Goal: Browse casually: Explore the website without a specific task or goal

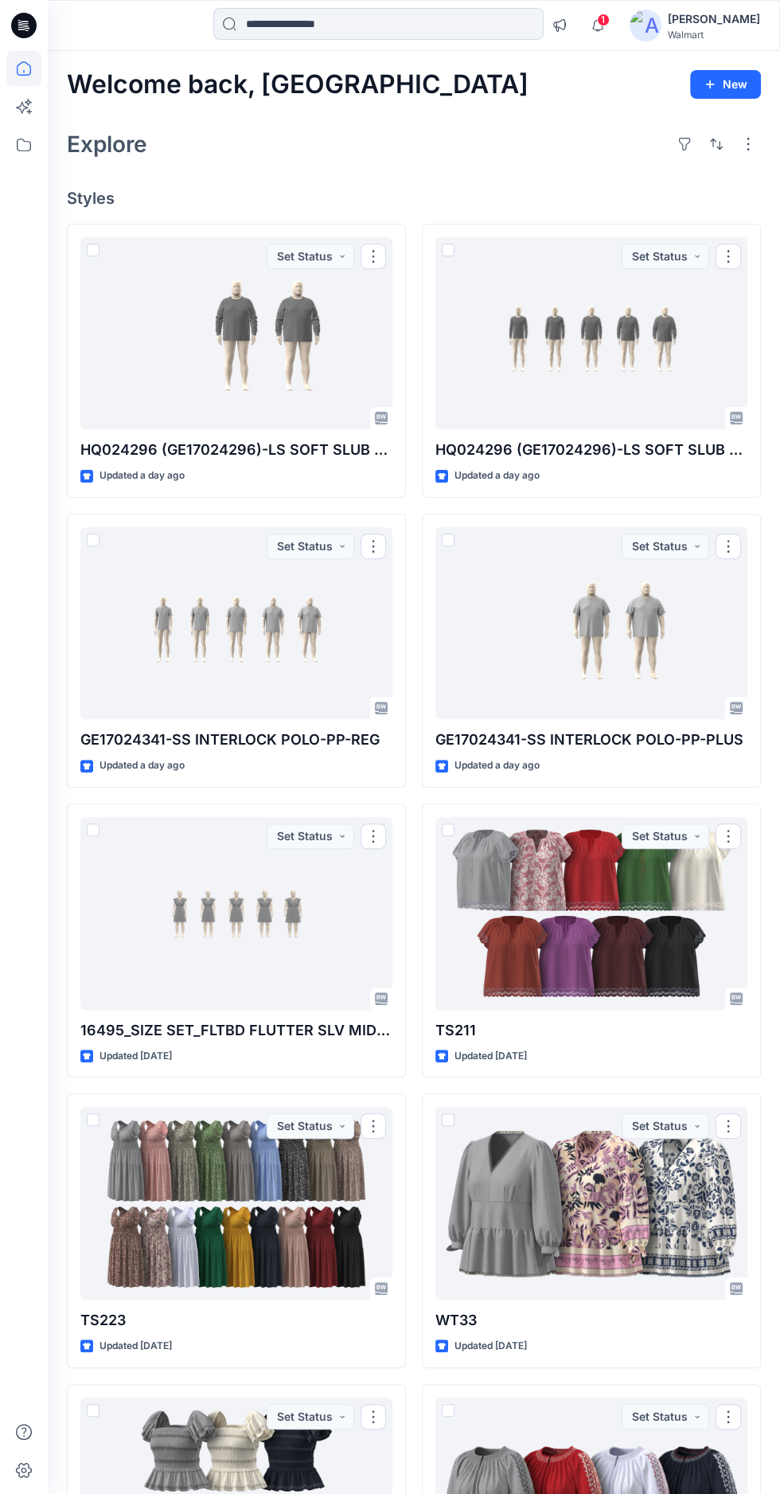
click at [591, 364] on div at bounding box center [592, 333] width 312 height 193
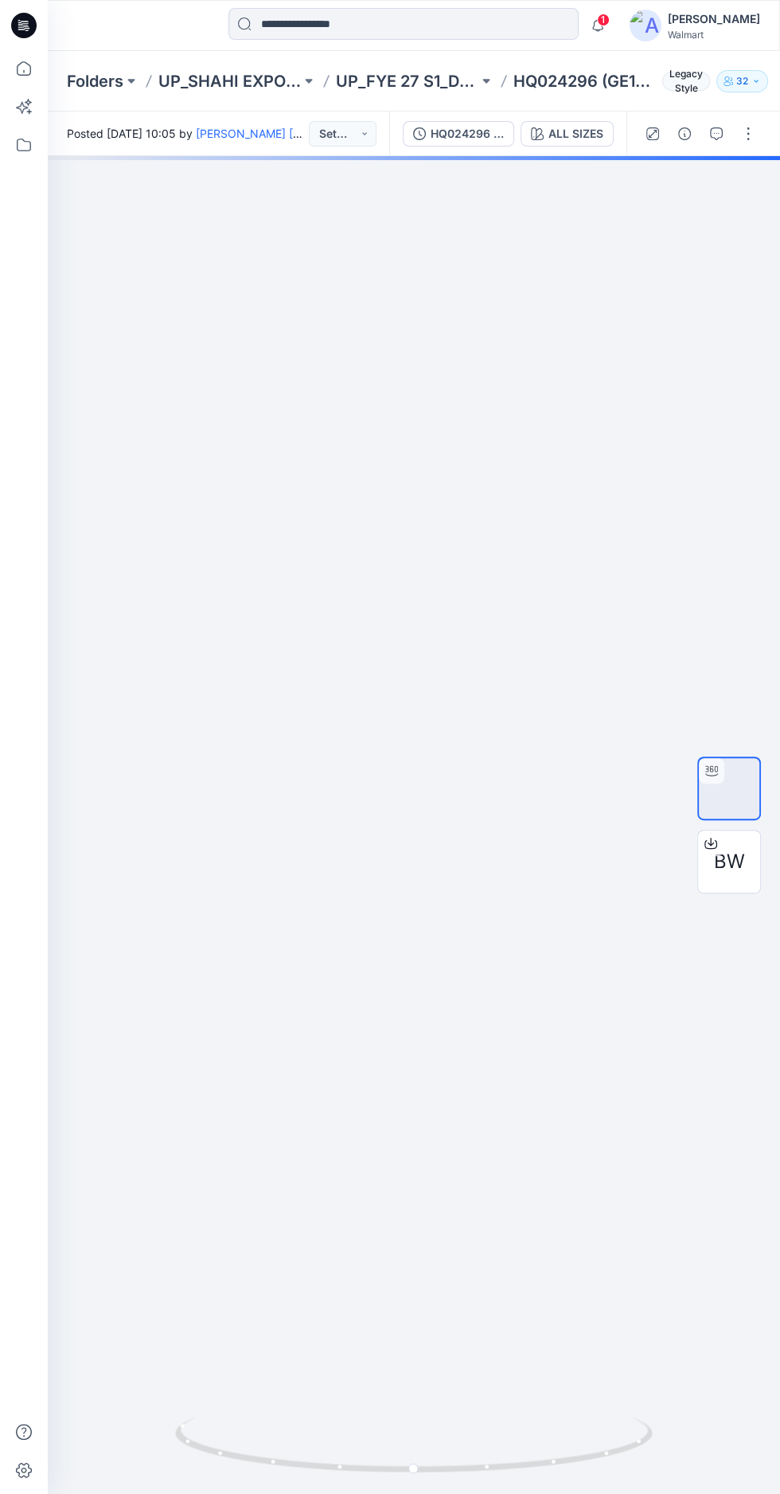
click at [491, 718] on div at bounding box center [414, 825] width 733 height 1338
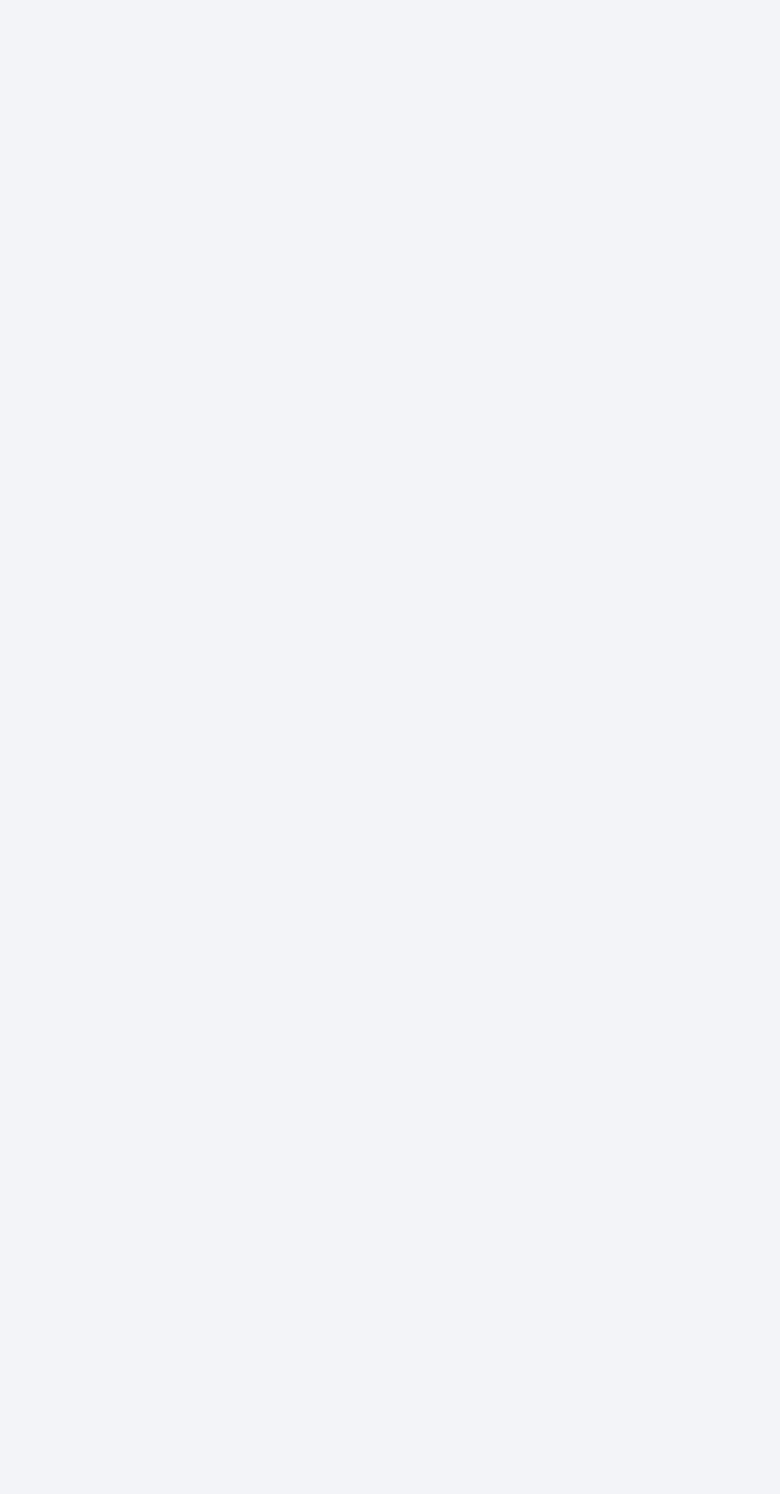
scroll to position [28, 0]
click at [402, 815] on div at bounding box center [414, 825] width 733 height 1338
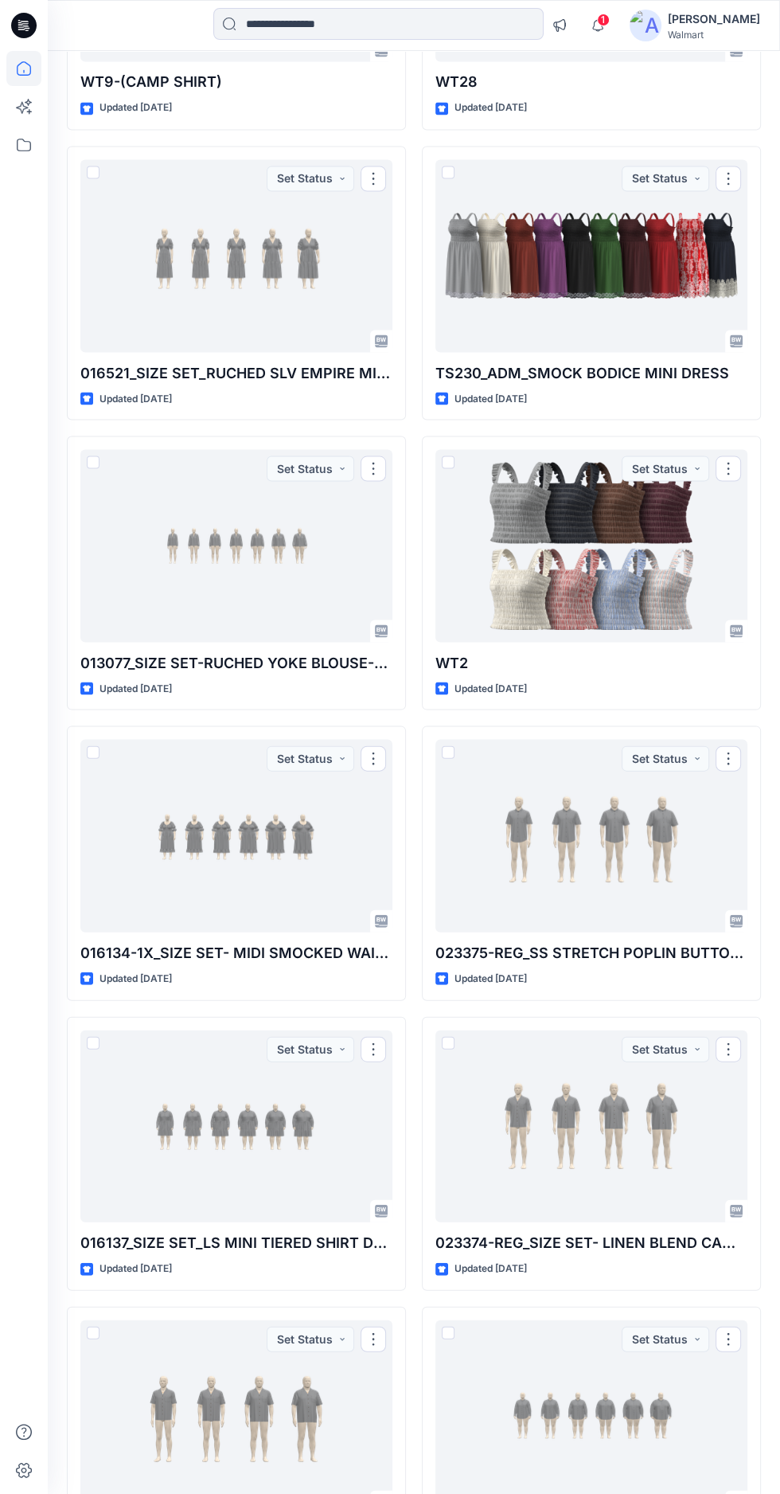
scroll to position [1830, 0]
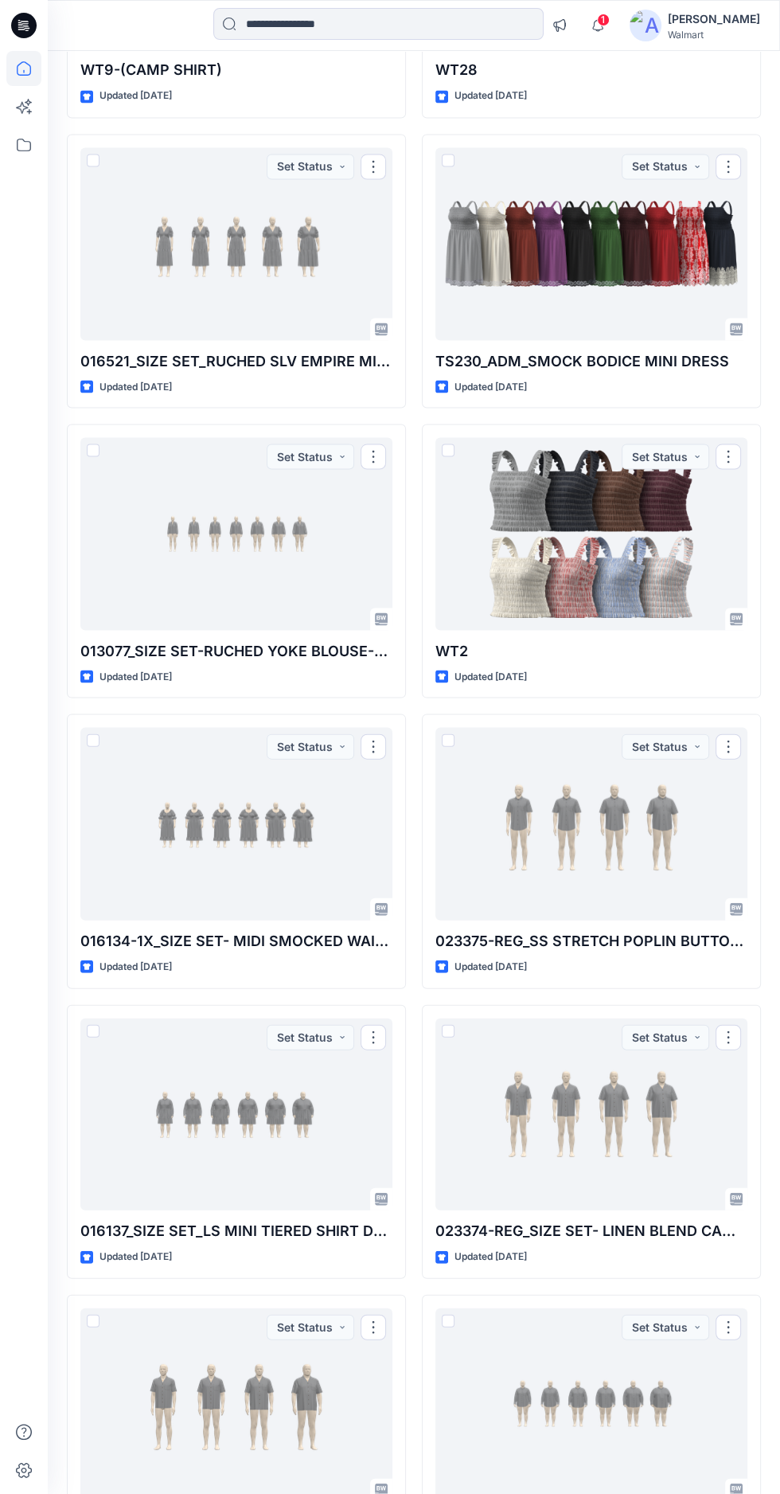
click at [234, 807] on div at bounding box center [236, 823] width 312 height 193
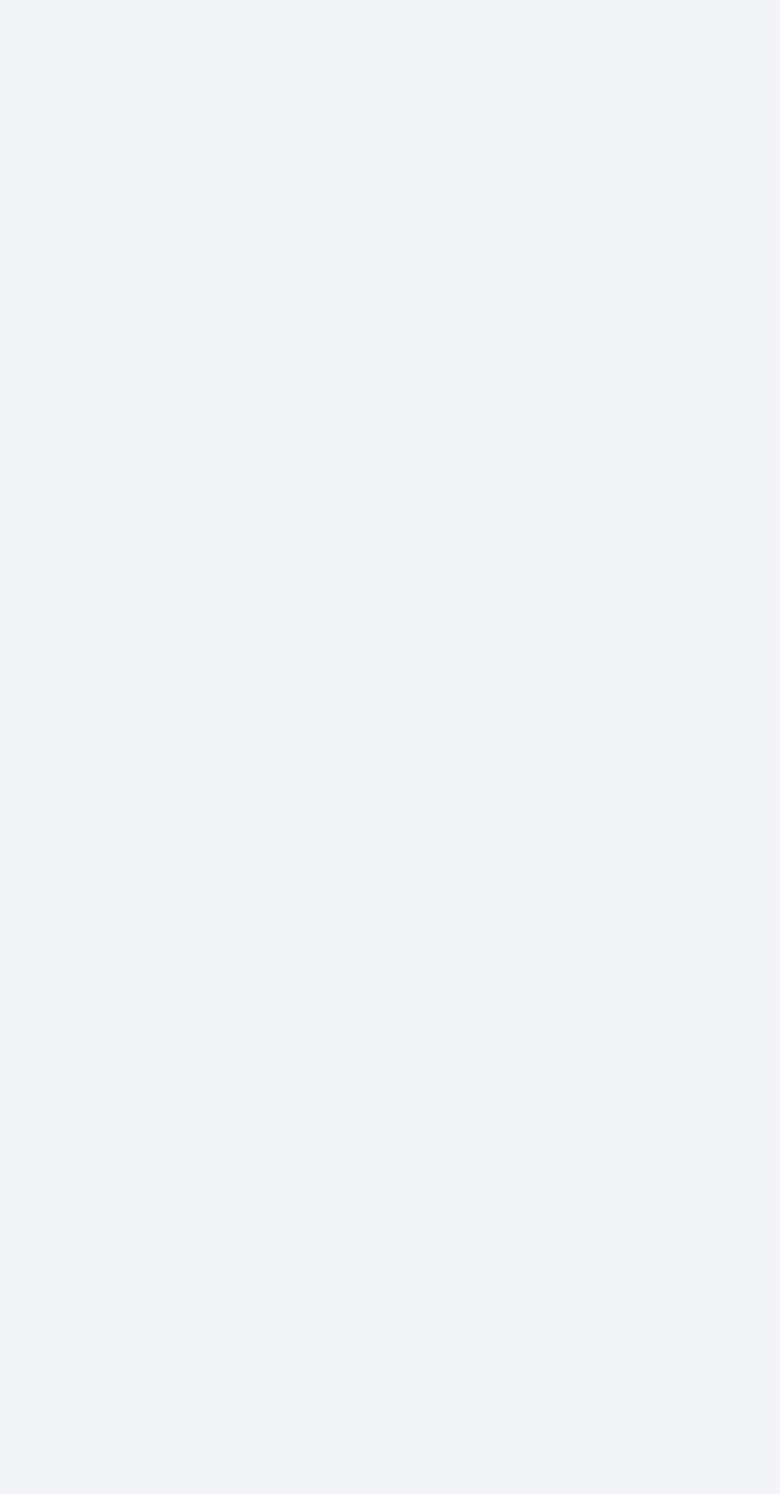
click at [334, 976] on div at bounding box center [414, 825] width 733 height 1338
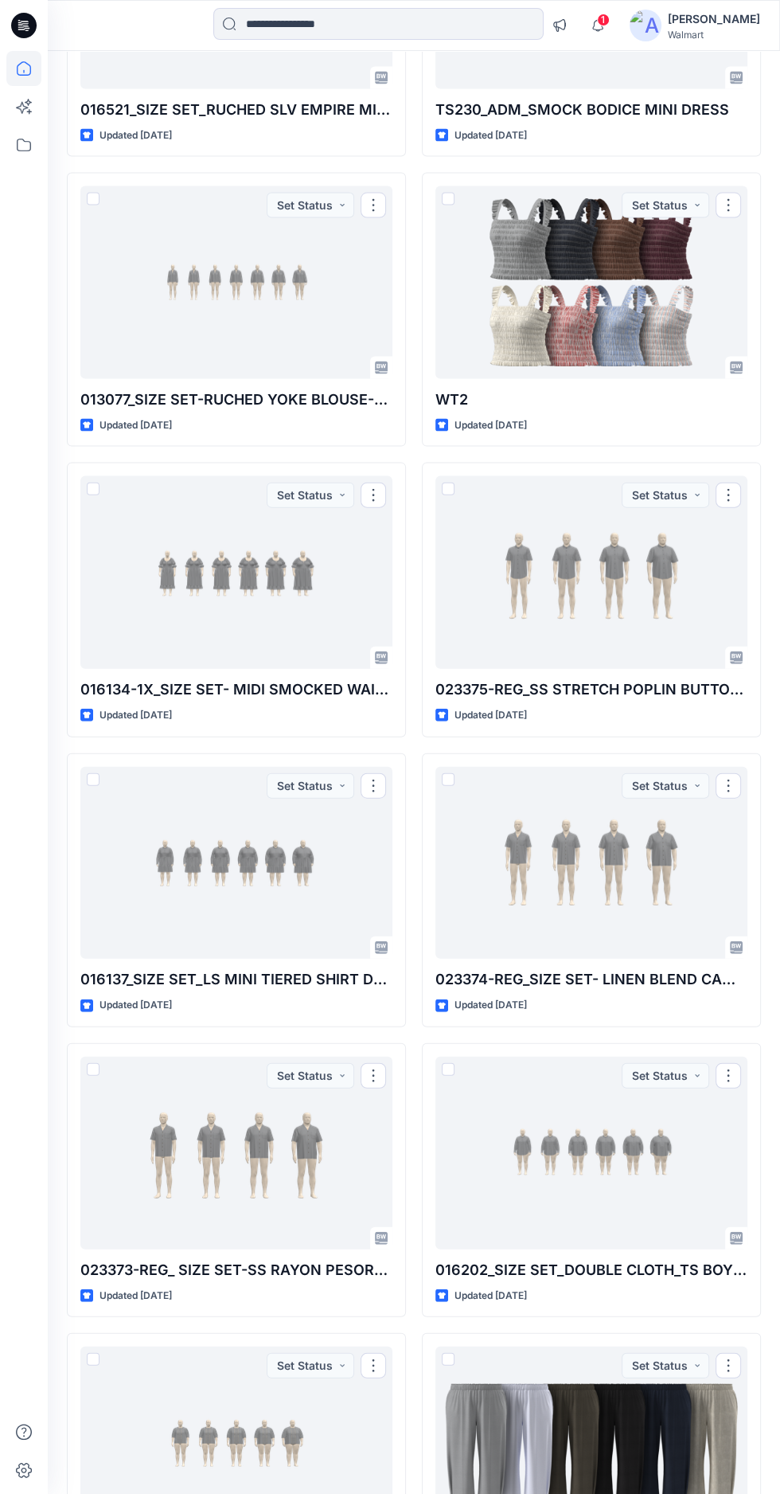
scroll to position [2116, 0]
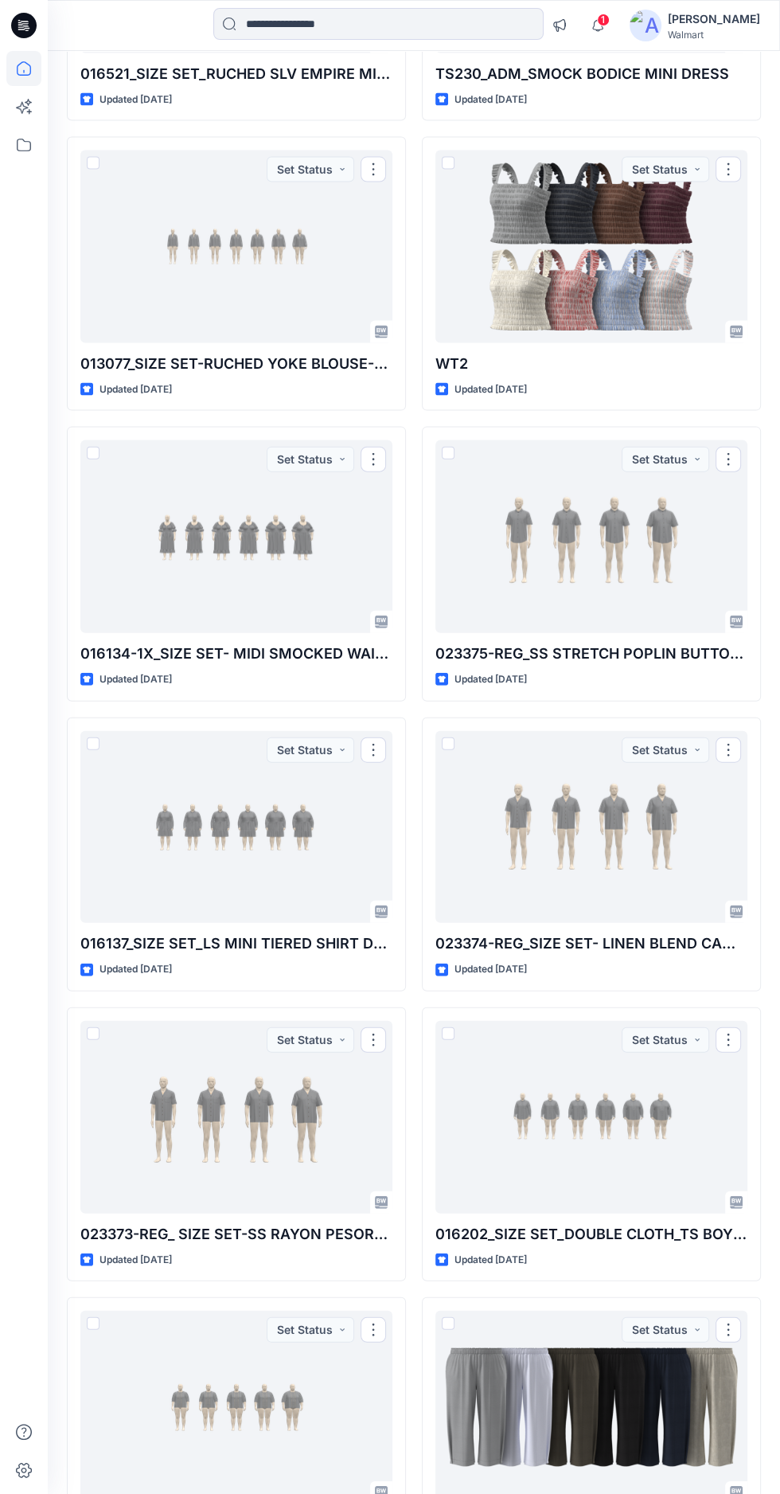
click at [613, 25] on icon "button" at bounding box center [598, 26] width 30 height 32
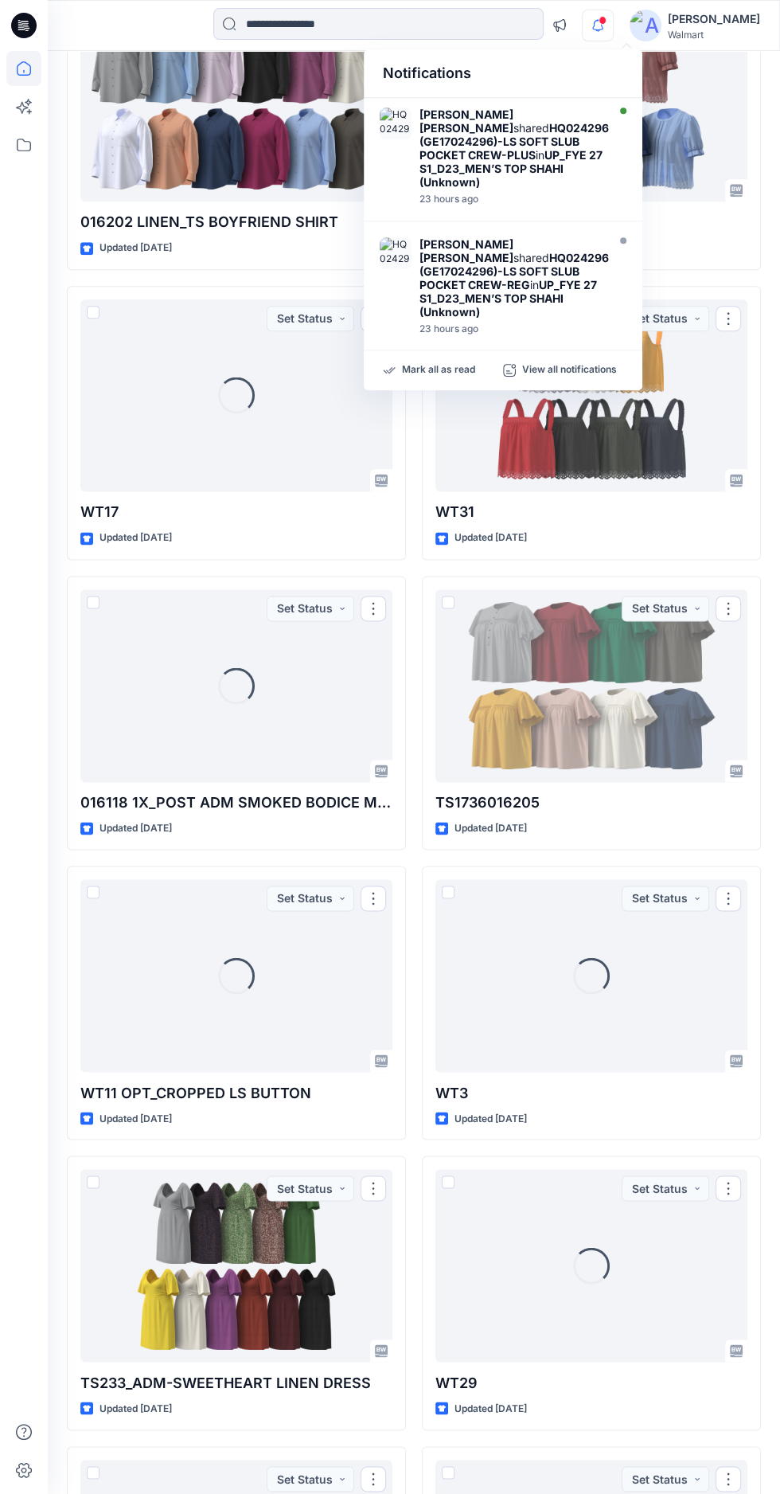
scroll to position [5152, 0]
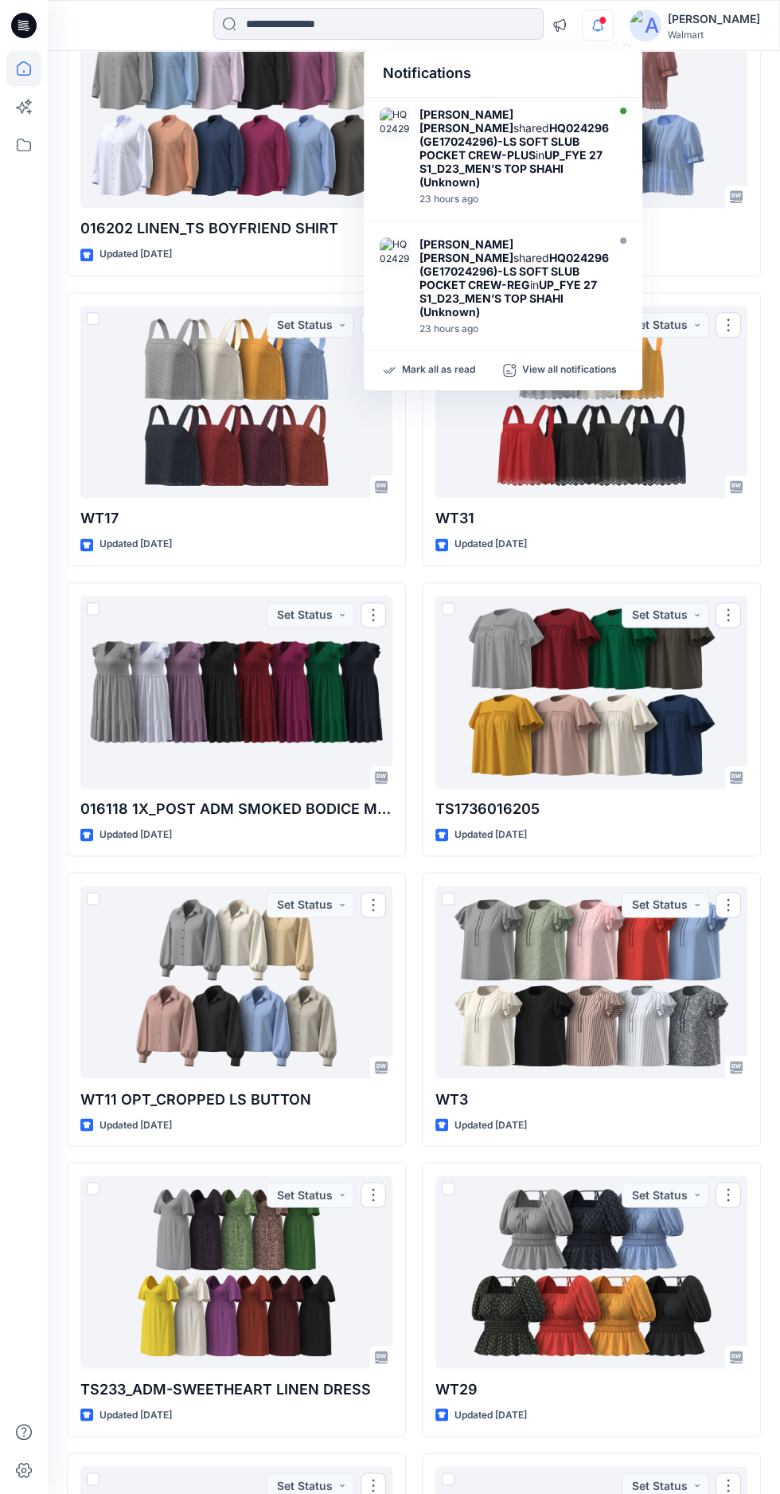
click at [232, 1249] on div at bounding box center [236, 1271] width 312 height 193
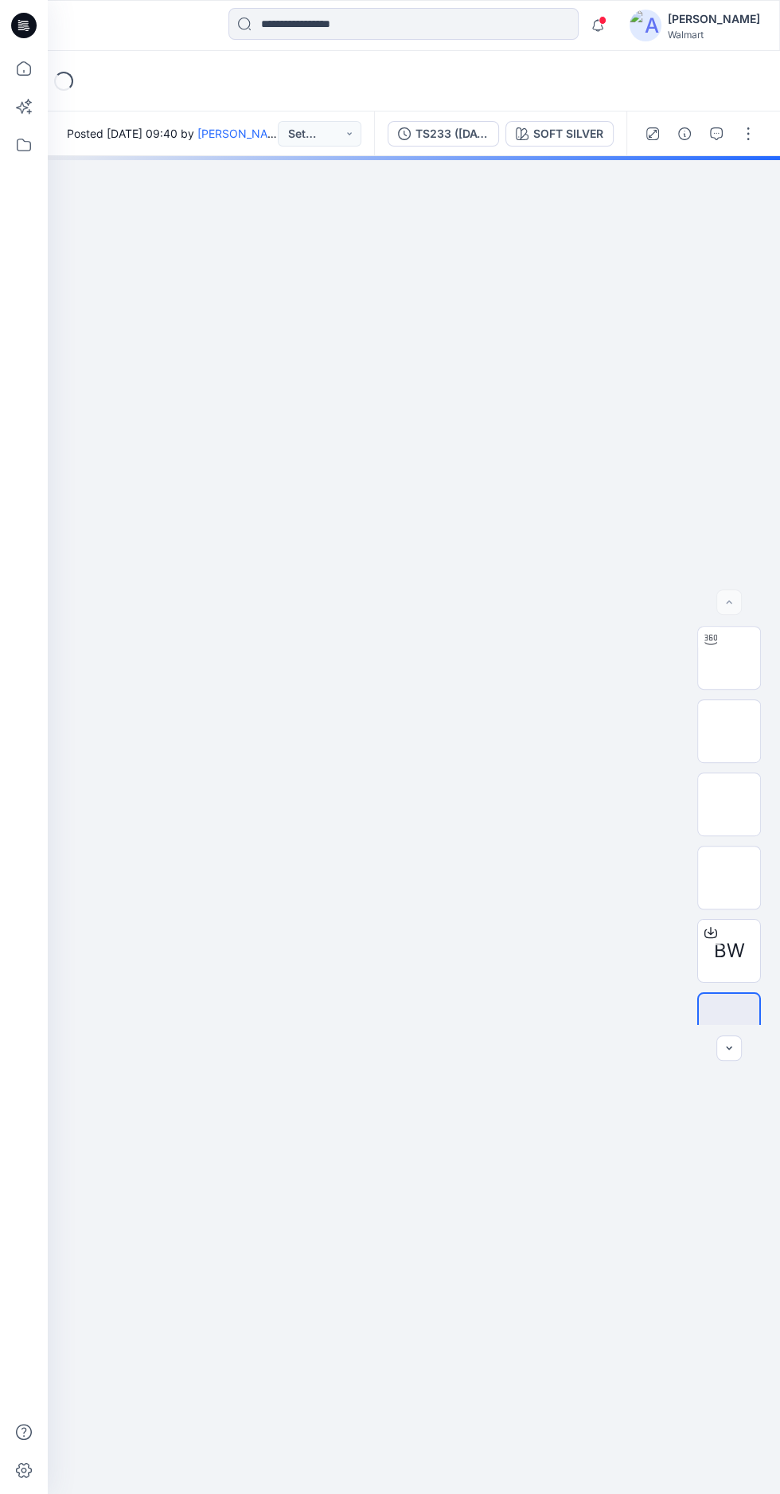
click at [729, 658] on img at bounding box center [729, 658] width 0 height 0
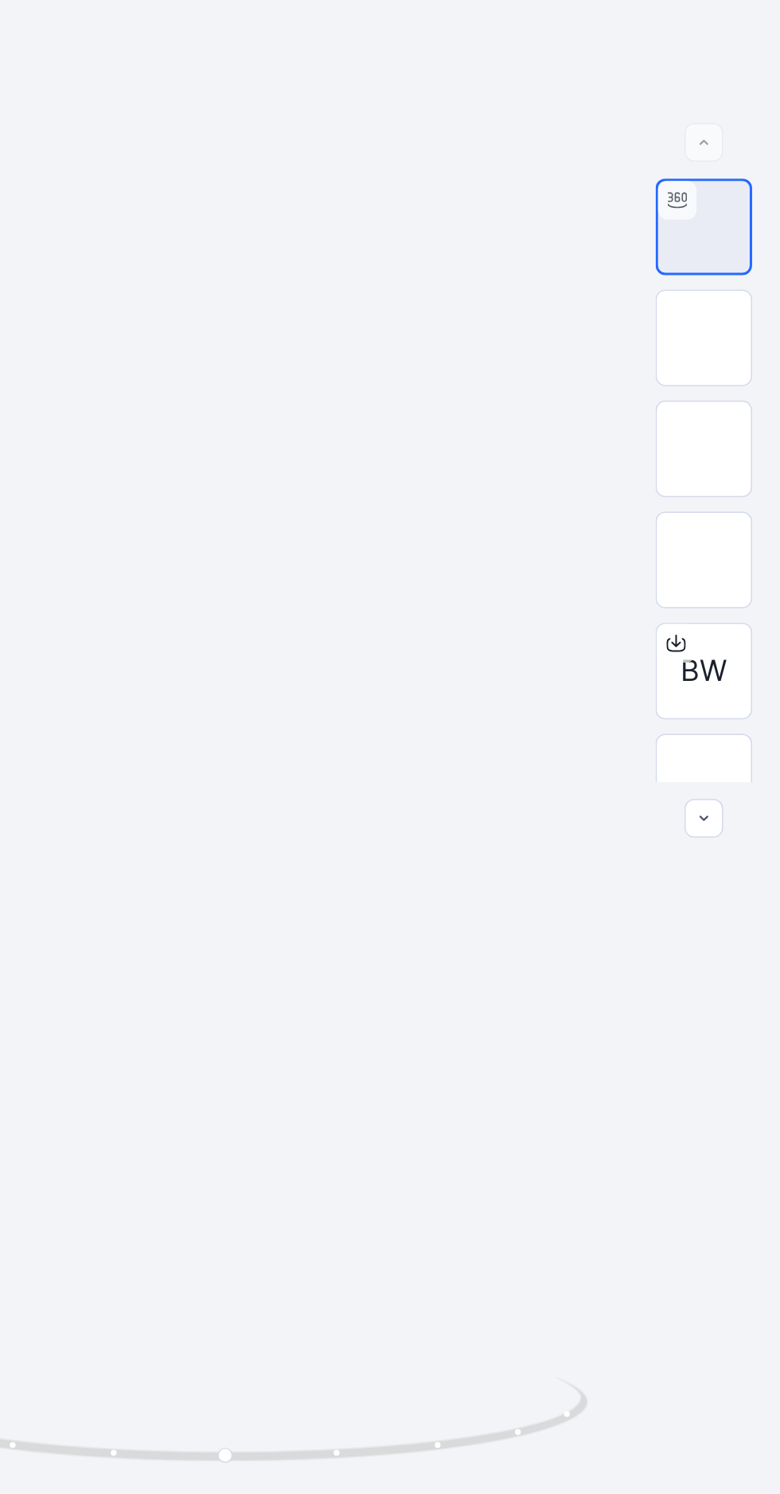
scroll to position [14, 0]
click at [729, 877] on img at bounding box center [729, 877] width 0 height 0
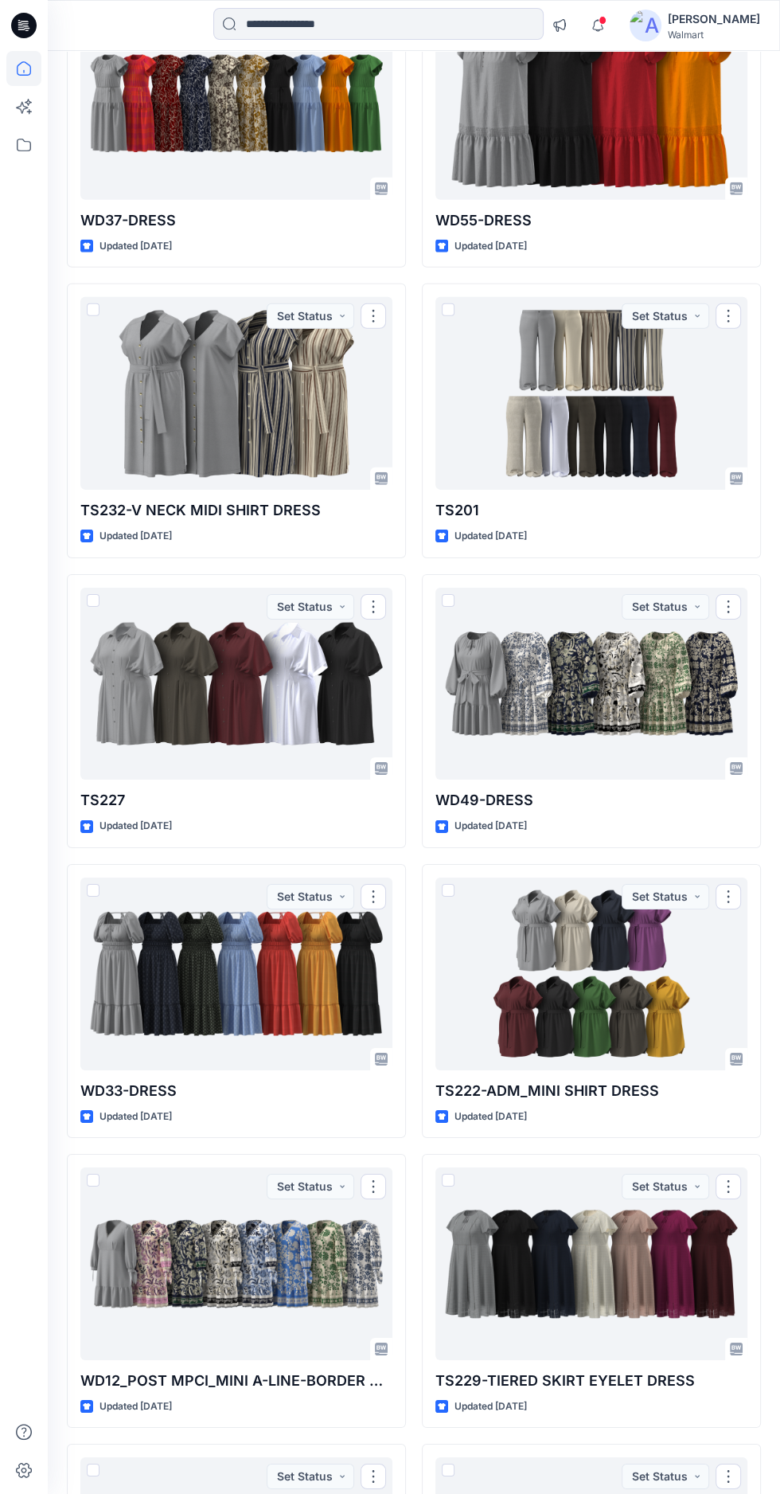
scroll to position [7191, 0]
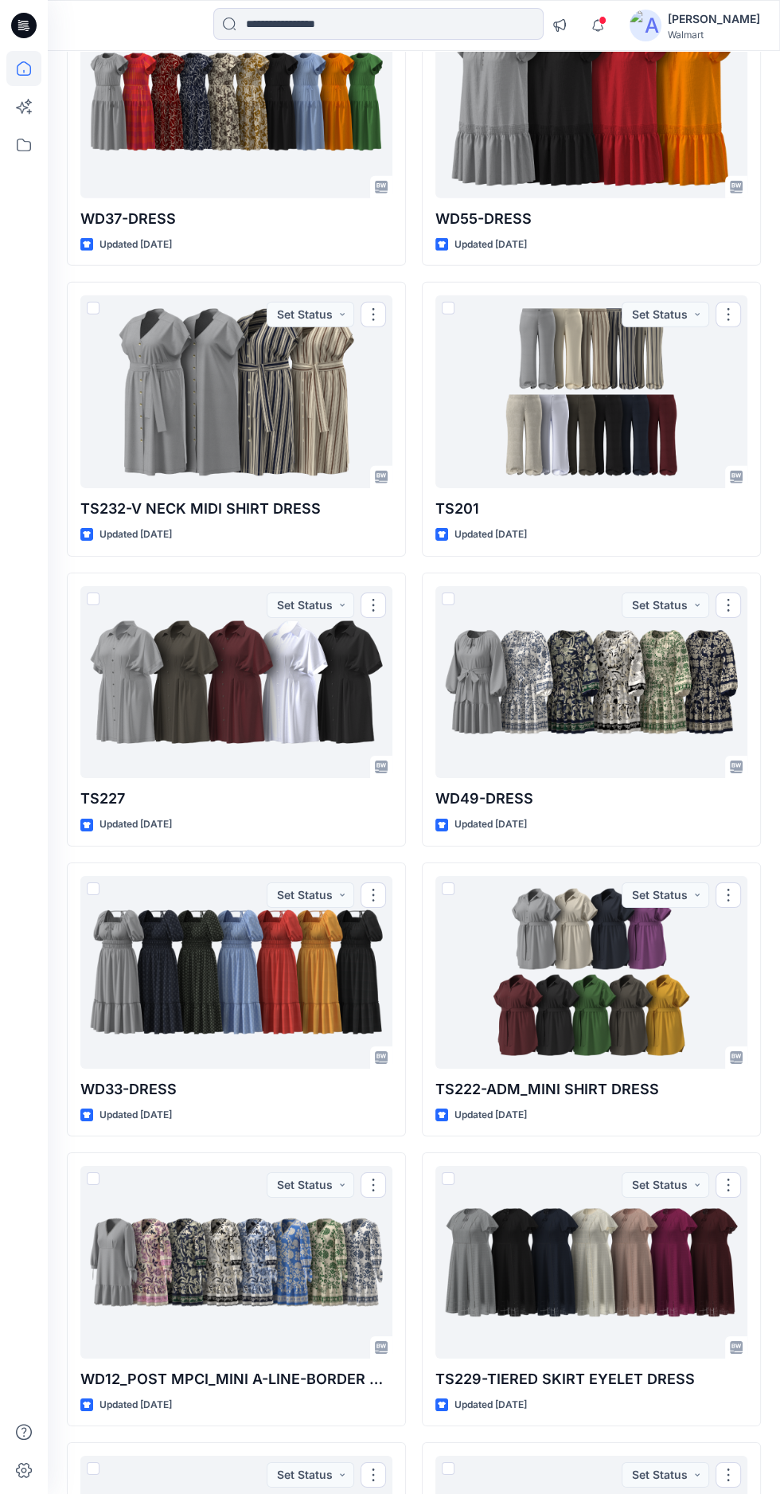
click at [207, 1253] on div at bounding box center [236, 1262] width 312 height 193
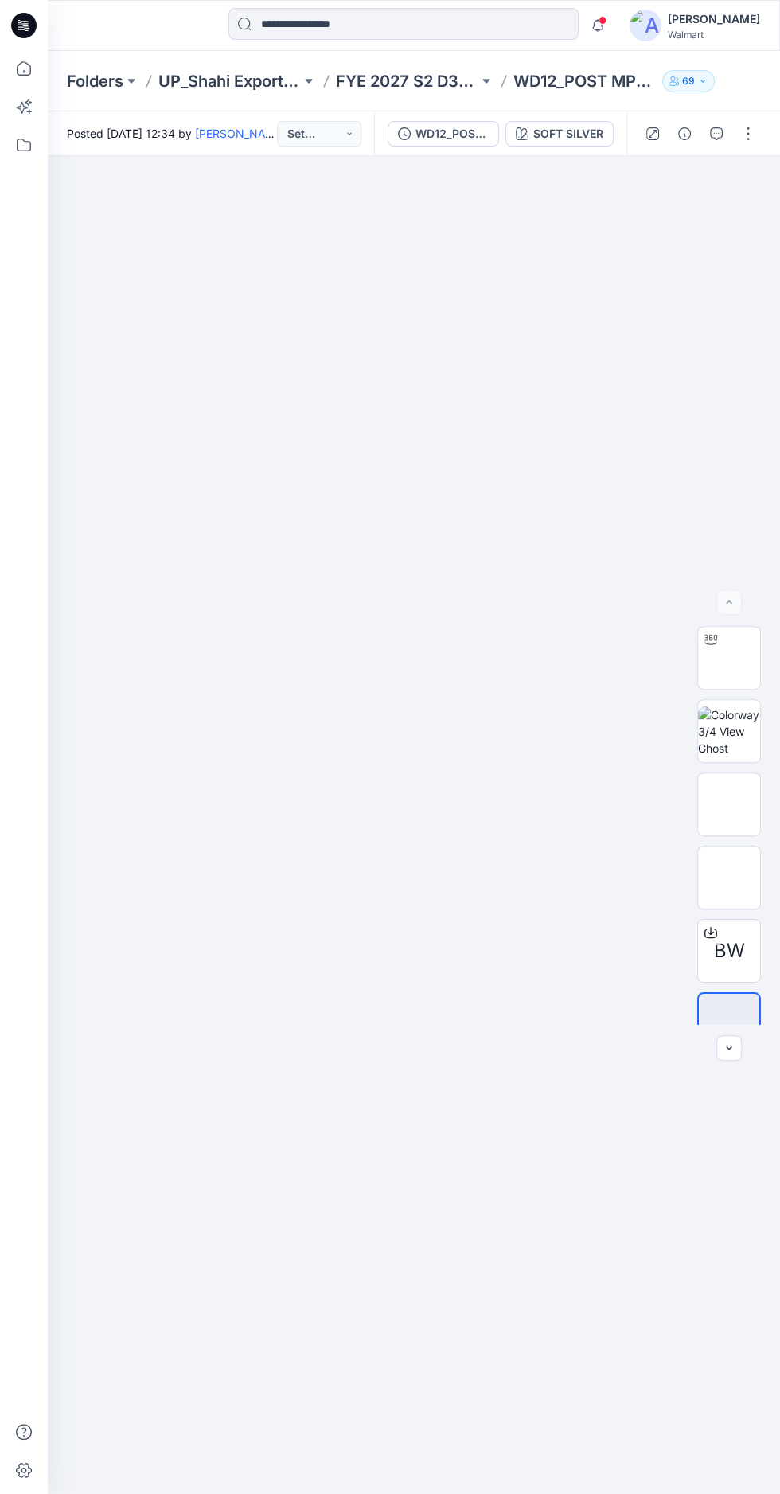
click at [729, 658] on img at bounding box center [729, 658] width 0 height 0
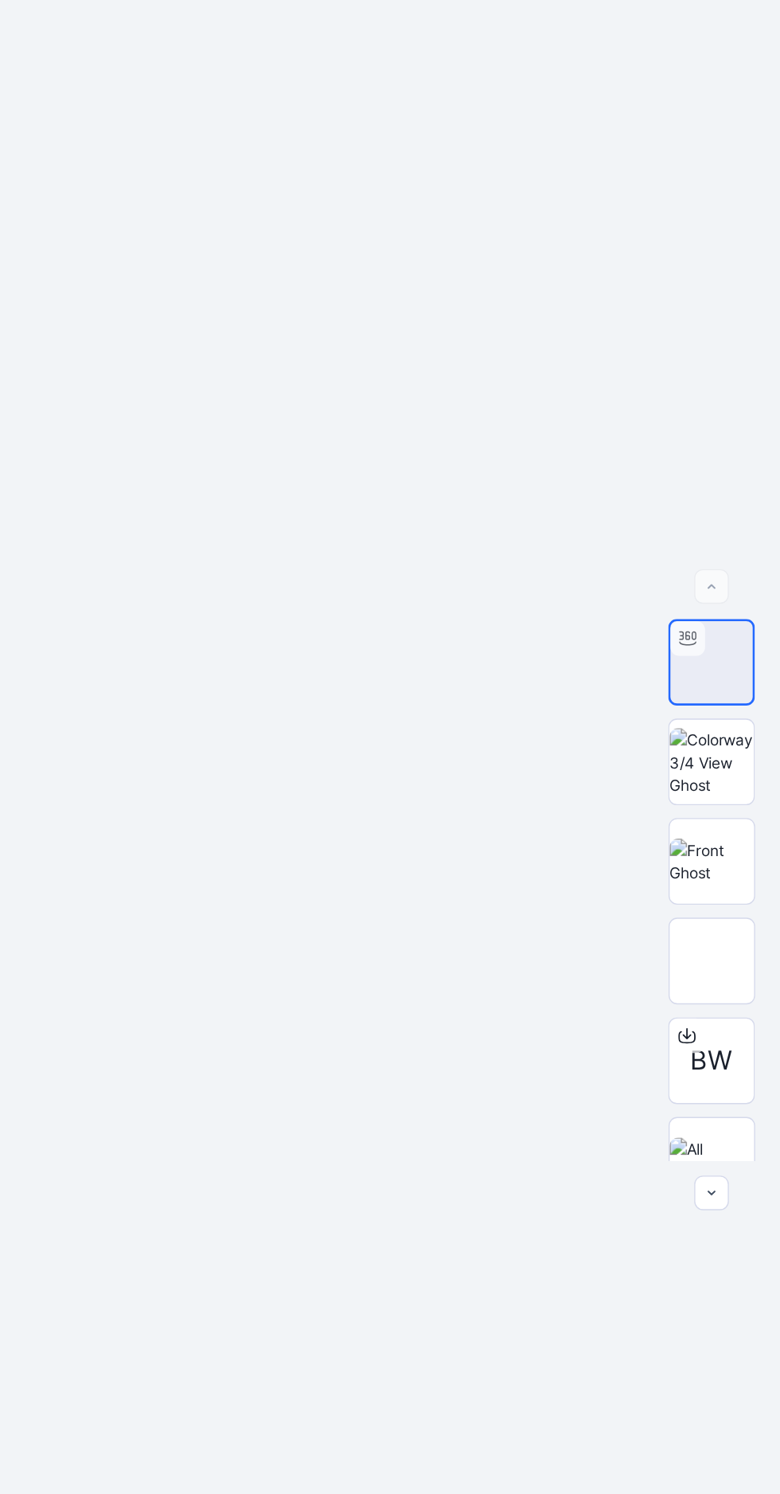
click at [743, 821] on img at bounding box center [729, 803] width 62 height 33
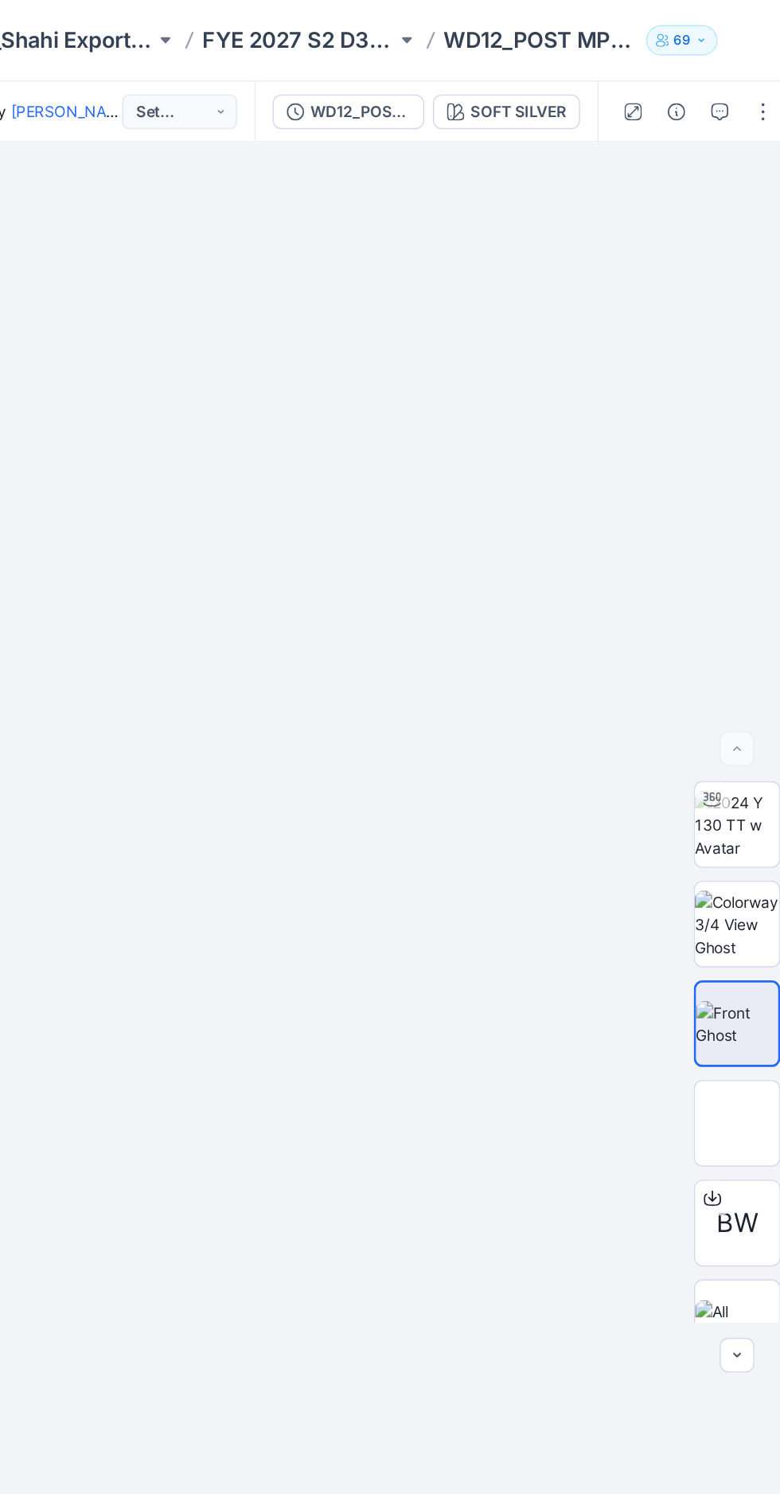
click at [565, 130] on div "SOFT SILVER" at bounding box center [568, 134] width 70 height 18
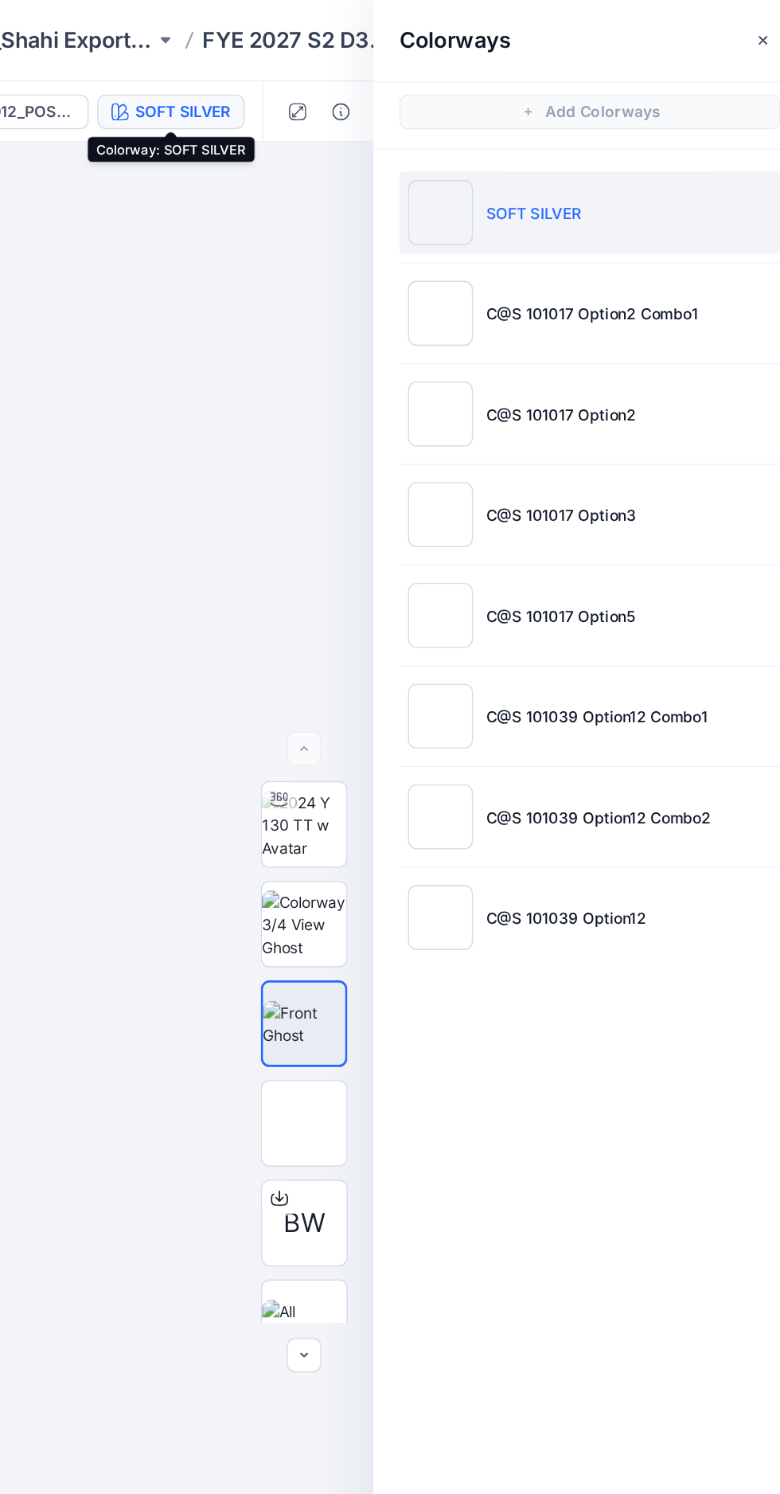
click at [629, 283] on p "C@S 101017 Option2 Combo1" at bounding box center [623, 282] width 156 height 17
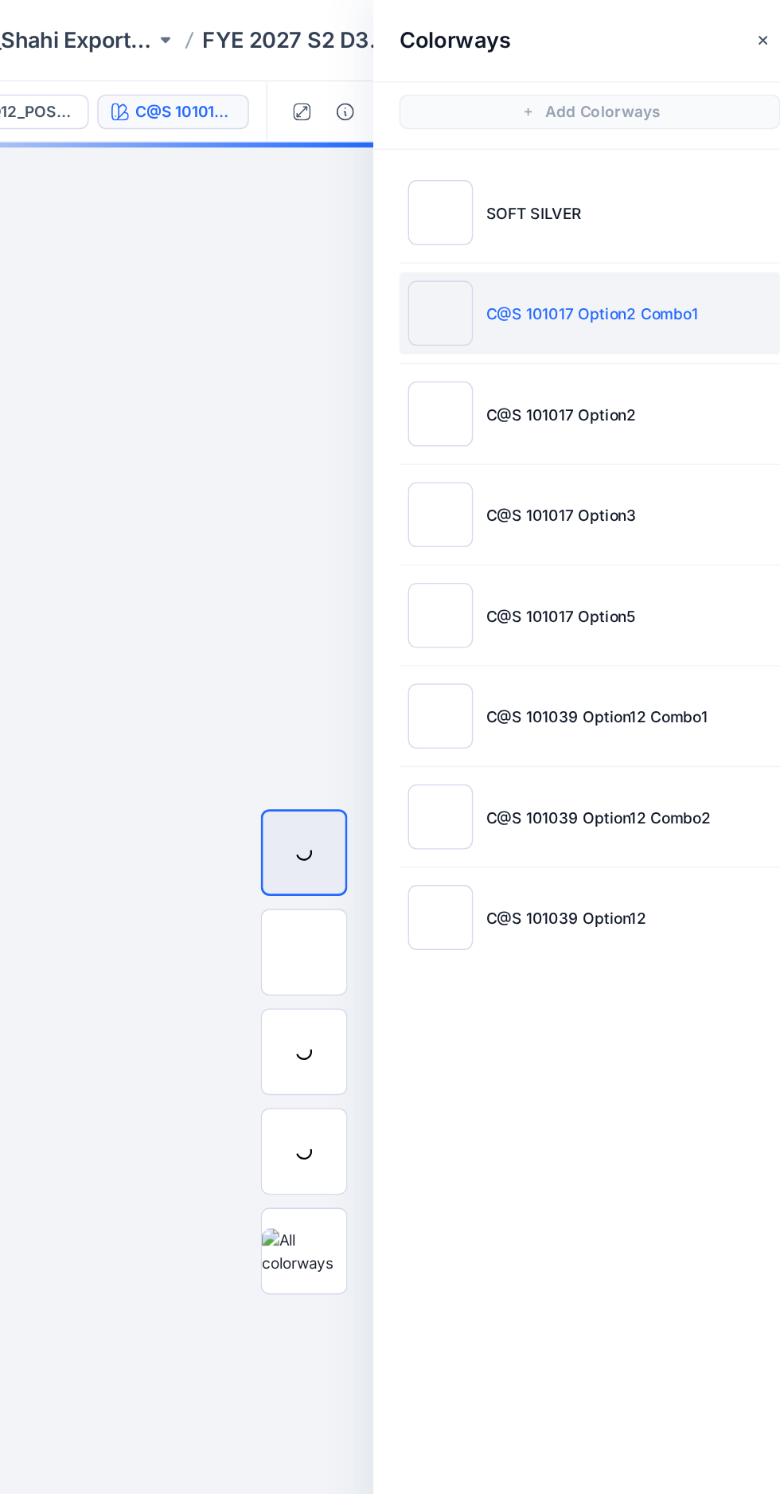
click at [748, 80] on icon "button" at bounding box center [748, 81] width 6 height 6
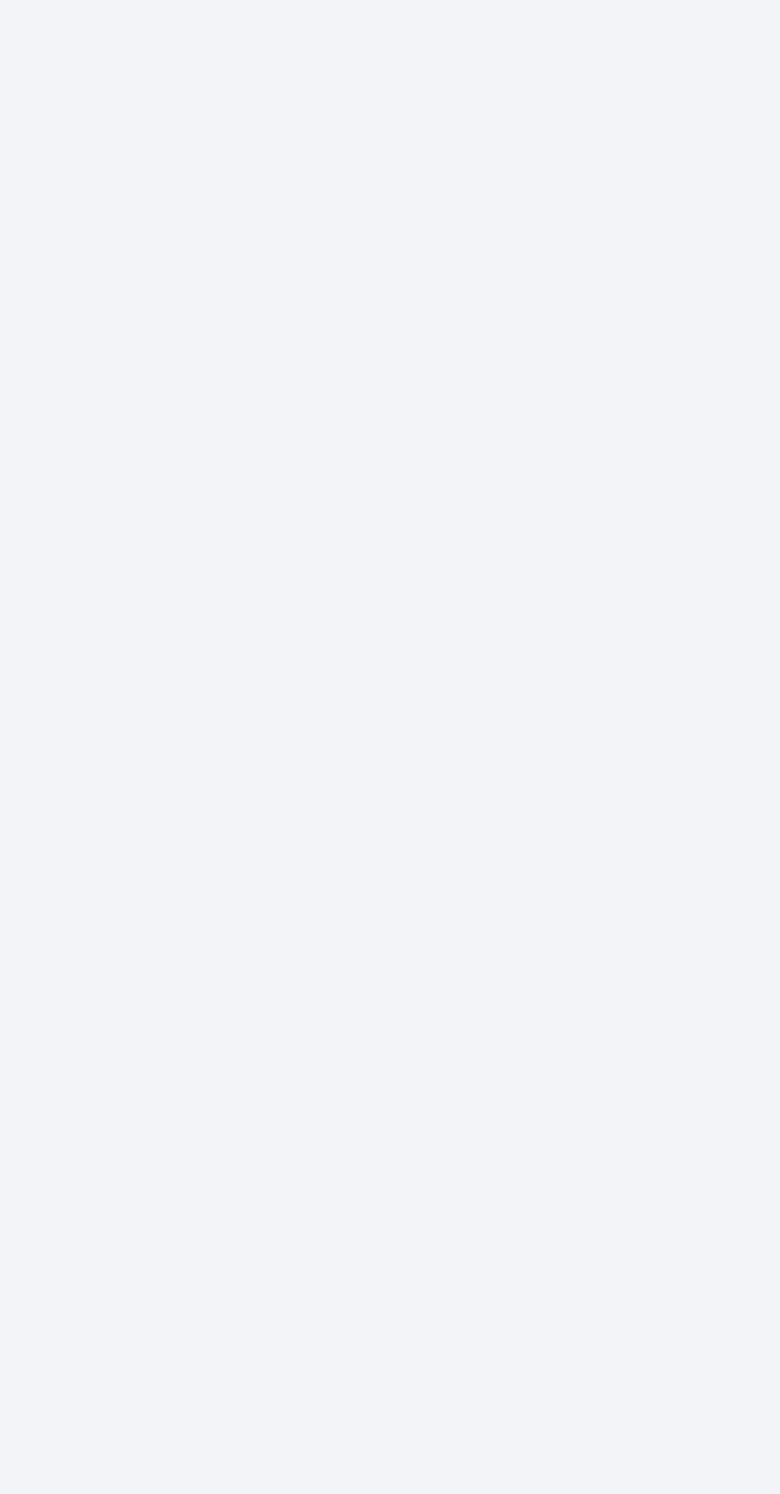
click at [416, 923] on div at bounding box center [414, 825] width 733 height 1338
click at [416, 981] on div at bounding box center [414, 825] width 733 height 1338
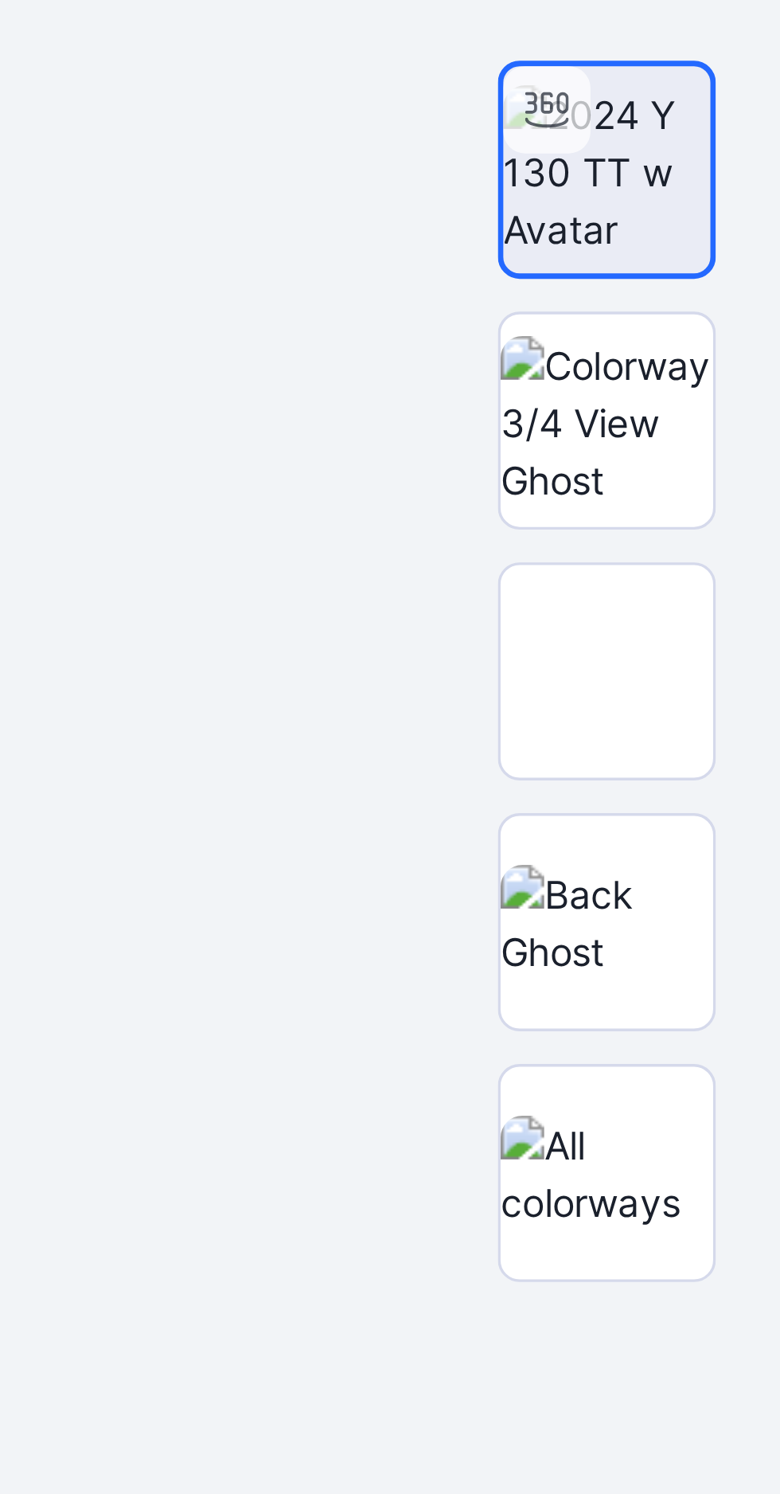
click at [737, 915] on img at bounding box center [729, 897] width 62 height 33
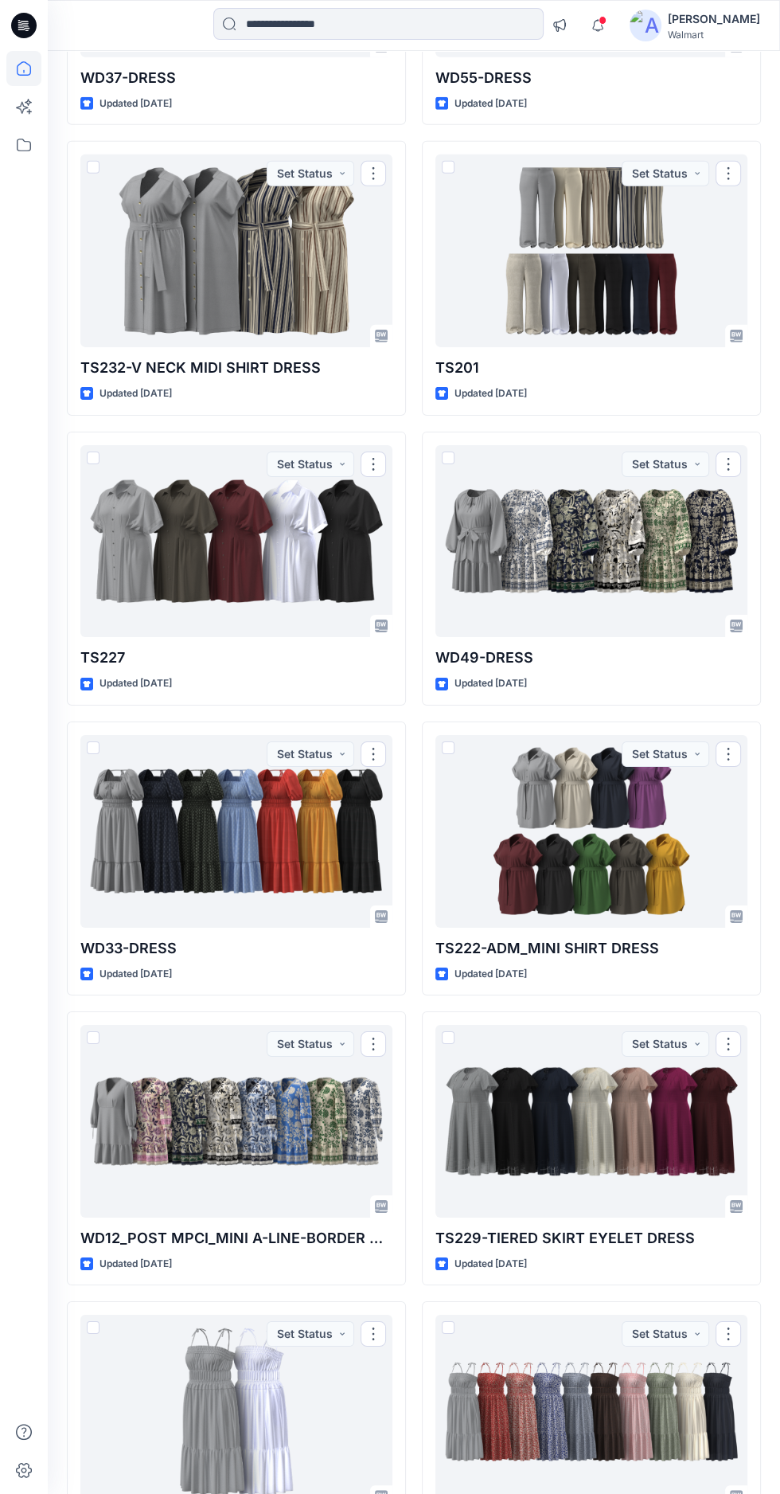
scroll to position [7333, 0]
click at [245, 1398] on div at bounding box center [236, 1410] width 312 height 193
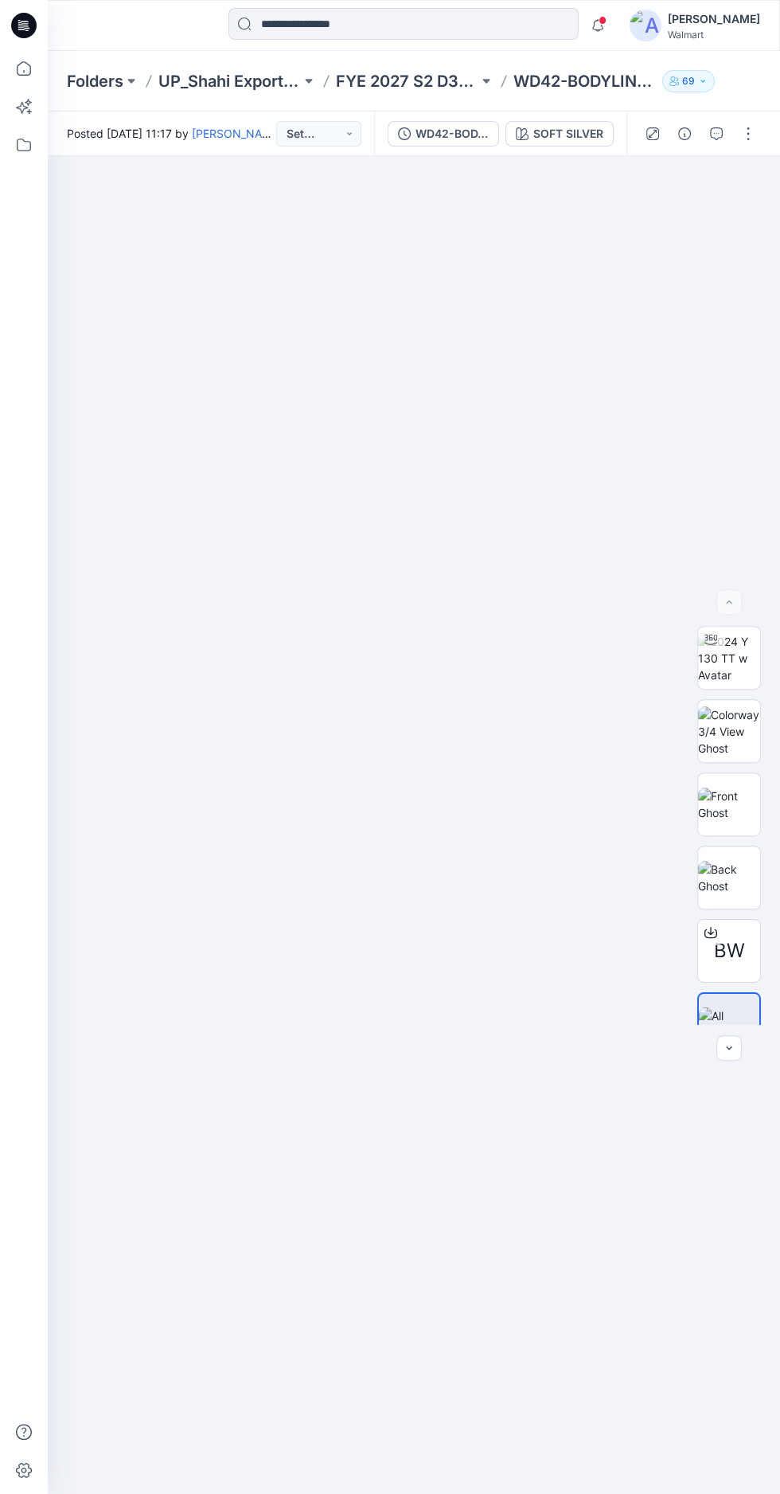
click at [741, 683] on img at bounding box center [729, 658] width 62 height 50
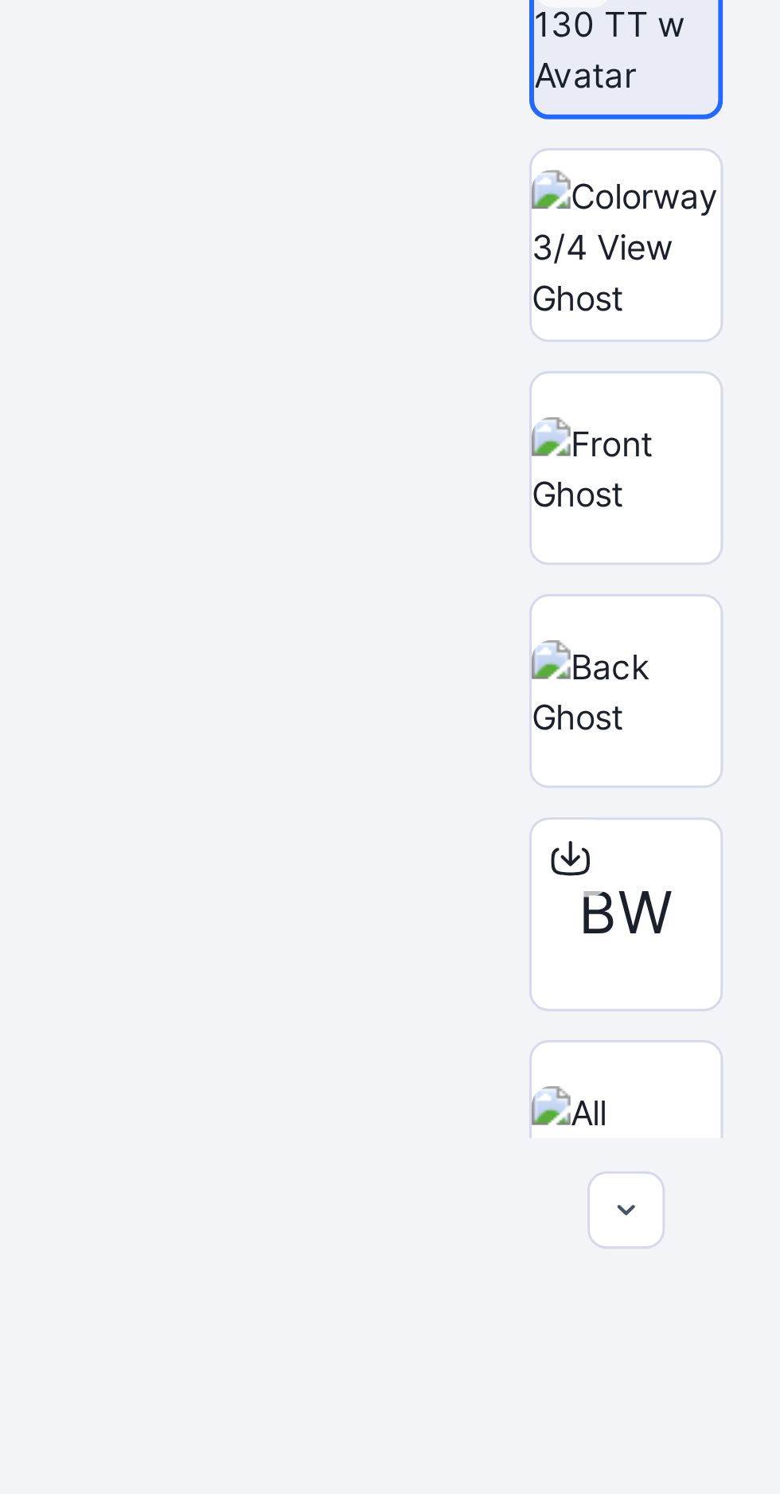
click at [740, 821] on img at bounding box center [729, 803] width 62 height 33
